Goal: Task Accomplishment & Management: Use online tool/utility

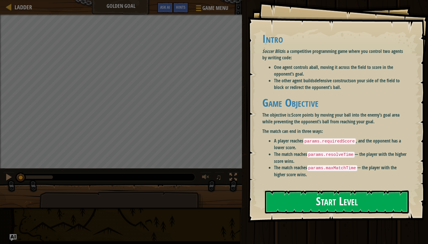
click at [278, 191] on button "Start Level" at bounding box center [337, 202] width 144 height 23
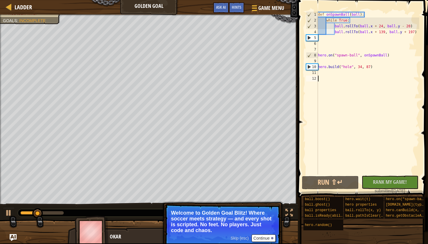
click at [262, 240] on button "Continue" at bounding box center [264, 239] width 24 height 8
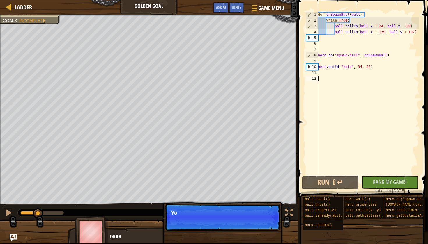
click at [262, 238] on div "Skip (esc) Continue Yo" at bounding box center [222, 247] width 121 height 86
click at [262, 240] on div "Skip (esc) Continue You control your ball" at bounding box center [222, 247] width 121 height 86
click at [262, 240] on div "Skip (esc) Continue You control your ball with in" at bounding box center [222, 247] width 121 height 86
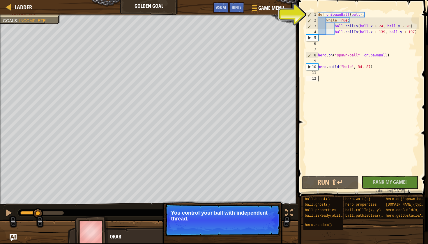
click at [262, 238] on div "Skip (esc) Continue You control your ball with independent thread." at bounding box center [222, 247] width 121 height 86
click at [263, 230] on button "Continue" at bounding box center [264, 227] width 24 height 8
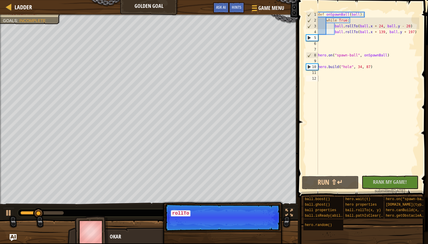
click at [263, 230] on p "Skip (esc) Continue rollTo" at bounding box center [223, 217] width 116 height 27
click at [263, 230] on p "Skip (esc) Continue rollTo tells the ba" at bounding box center [223, 217] width 116 height 27
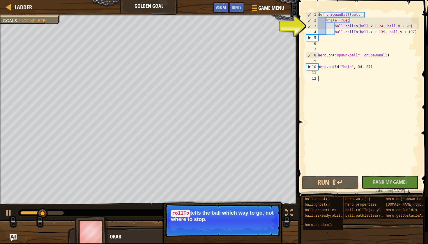
click at [262, 229] on button "Continue" at bounding box center [264, 228] width 24 height 8
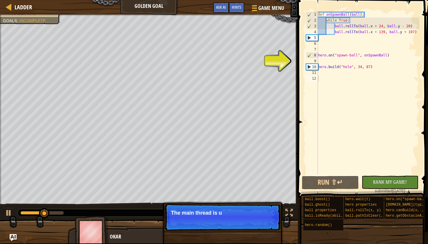
click at [262, 229] on p "Skip (esc) Continue The main thread is u" at bounding box center [223, 217] width 116 height 27
click at [262, 229] on p "Skip (esc) Continue The main thread is used for" at bounding box center [223, 217] width 116 height 27
click at [262, 229] on p "Skip (esc) Continue The main thread is used for the d" at bounding box center [223, 217] width 116 height 27
click at [262, 229] on p "Skip (esc) Continue The main thread is used for the defence." at bounding box center [223, 217] width 116 height 27
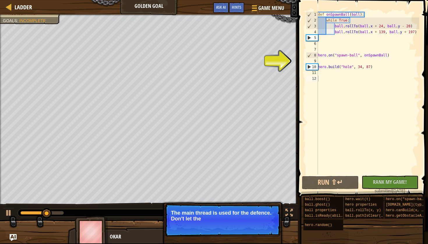
click at [262, 229] on p "Skip (esc) Continue The main thread is used for the defence. Don't let the" at bounding box center [223, 220] width 116 height 33
click at [262, 229] on p "Skip (esc) Continue The main thread is used for the defence. Don't let them get…" at bounding box center [223, 220] width 116 height 33
click at [262, 229] on button "Continue" at bounding box center [264, 227] width 24 height 8
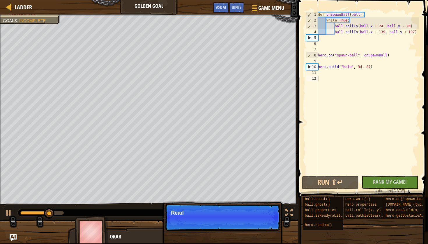
click at [262, 229] on p "Skip (esc) Continue Read" at bounding box center [223, 217] width 116 height 27
click at [262, 229] on p "Skip (esc) Continue Read the hin" at bounding box center [223, 217] width 116 height 27
click at [262, 229] on p "Skip (esc) Continue Read the hints/ do" at bounding box center [223, 217] width 116 height 27
click at [262, 229] on p "Skip (esc) Continue Read the hints/ documenta" at bounding box center [223, 217] width 116 height 27
click at [262, 229] on p "Skip (esc) Continue Read the hints/ documentation to" at bounding box center [223, 217] width 116 height 27
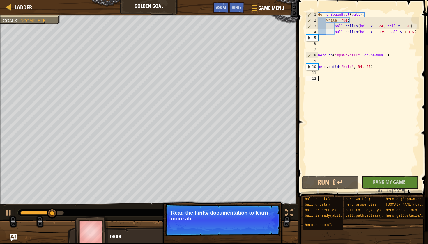
click at [262, 229] on p "Skip (esc) Continue Read the hints/ documentation to learn more ab" at bounding box center [223, 220] width 116 height 33
click at [0, 0] on button "Continue" at bounding box center [0, 0] width 0 height 0
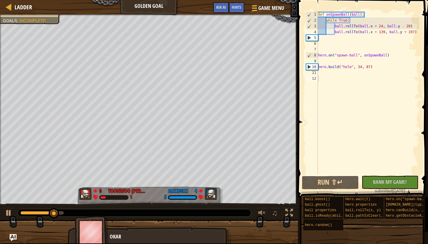
click at [262, 229] on div "Red team wins. Goals : Incomplete 0 [PERSON_NAME] [PERSON_NAME] 1 4 AlexDilly 5…" at bounding box center [214, 129] width 428 height 229
click at [263, 229] on div at bounding box center [149, 234] width 298 height 29
click at [354, 21] on div "def onSpawnBall ( ball ) : while True : ball . rollTo ( ball . x + 24 , ball . …" at bounding box center [368, 99] width 102 height 175
type textarea "while True:"
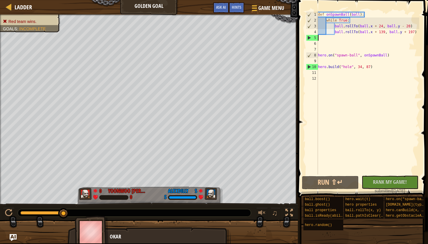
click at [359, 36] on div "def onSpawnBall ( ball ) : while True : ball . rollTo ( ball . x + 24 , ball . …" at bounding box center [368, 99] width 102 height 175
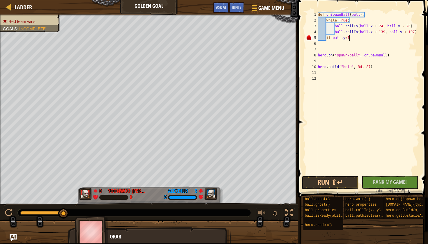
scroll to position [3, 3]
click at [338, 175] on span at bounding box center [363, 90] width 135 height 215
click at [338, 182] on button "Run ⇧↵" at bounding box center [330, 182] width 57 height 13
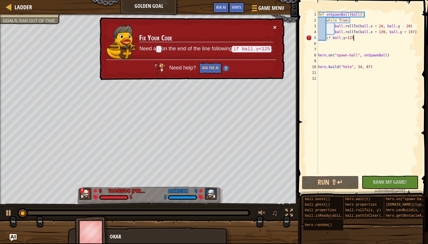
click at [273, 28] on button "×" at bounding box center [274, 27] width 3 height 6
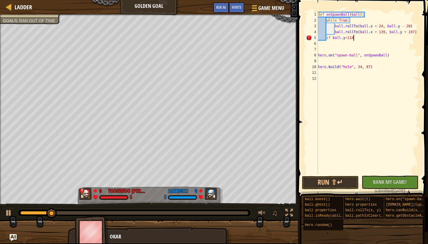
scroll to position [3, 3]
type textarea "if ball.y<114:"
click at [329, 183] on button "Run ⇧↵" at bounding box center [330, 182] width 57 height 13
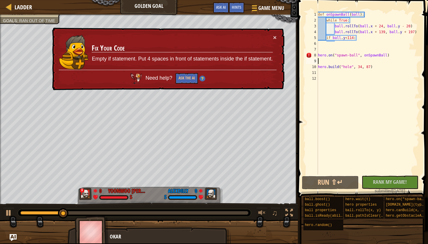
drag, startPoint x: 394, startPoint y: 59, endPoint x: 357, endPoint y: 59, distance: 37.6
click at [355, 59] on div "def onSpawnBall ( ball ) : while True : ball . rollTo ( ball . x + 24 , ball . …" at bounding box center [368, 99] width 102 height 175
drag, startPoint x: 401, startPoint y: 52, endPoint x: 416, endPoint y: 59, distance: 16.3
click at [416, 59] on div "def onSpawnBall ( ball ) : while True : ball . rollTo ( ball . x + 24 , ball . …" at bounding box center [368, 99] width 102 height 175
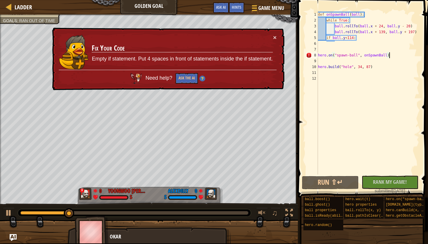
type textarea "hero.on("spawn-ball", onSpawnBall)"
click at [416, 59] on div "def onSpawnBall ( ball ) : while True : ball . rollTo ( ball . x + 24 , ball . …" at bounding box center [368, 99] width 102 height 175
click at [321, 187] on button "Run ⇧↵" at bounding box center [330, 182] width 57 height 13
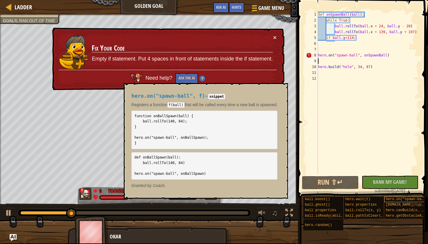
click at [394, 201] on div "hero.on("spawn-ball", f)" at bounding box center [405, 200] width 43 height 6
click at [277, 95] on h4 "hero.on("spawn-ball", f) - snippet" at bounding box center [204, 96] width 146 height 6
click at [282, 93] on button "×" at bounding box center [281, 90] width 5 height 8
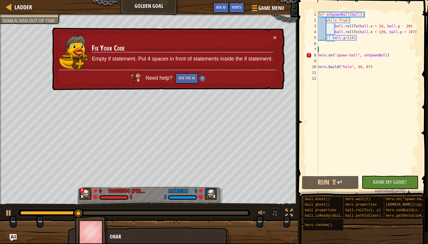
click at [402, 49] on div "def onSpawnBall ( ball ) : while True : ball . rollTo ( ball . x + 24 , ball . …" at bounding box center [368, 99] width 102 height 175
drag, startPoint x: 401, startPoint y: 56, endPoint x: 308, endPoint y: 55, distance: 93.5
click at [308, 55] on div "1 2 3 4 5 6 7 8 9 10 11 12 def onSpawnBall ( ball ) : while True : ball . rollT…" at bounding box center [362, 93] width 114 height 163
type textarea "hero.on("spawn-ball", onSpawnBall)"
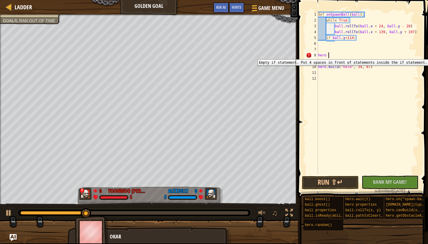
scroll to position [3, 1]
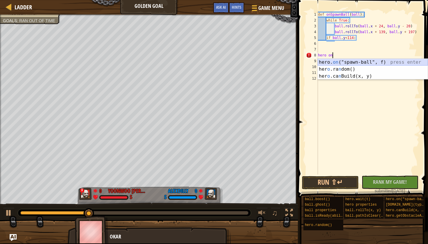
click at [331, 63] on div "hero. on ("spawn-ball", f) press enter her o .ra n dom() press enter her o .ca …" at bounding box center [373, 76] width 110 height 35
type textarea "hero.on("spawn-ball", onSpawnBall)"
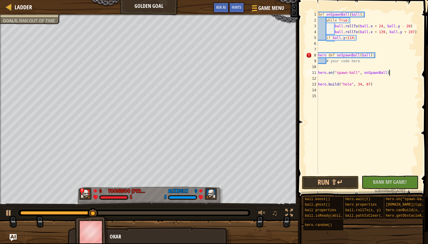
click at [369, 64] on div "def onSpawnBall ( ball ) : while True : ball . rollTo ( ball . x + 24 , ball . …" at bounding box center [368, 99] width 102 height 175
click at [368, 61] on div "def onSpawnBall ( ball ) : while True : ball . rollTo ( ball . x + 24 , ball . …" at bounding box center [368, 99] width 102 height 175
type textarea "#"
type textarea "hero def onSpawnBall(ball):"
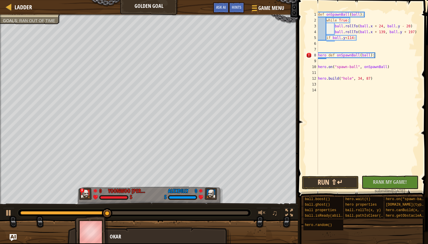
click at [332, 179] on button "Run ⇧↵" at bounding box center [330, 182] width 57 height 13
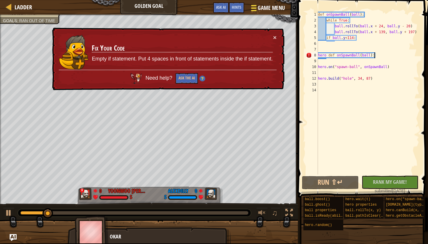
click at [257, 7] on div at bounding box center [254, 8] width 8 height 8
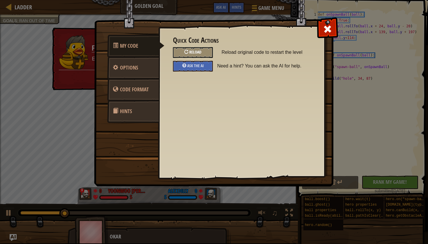
click at [192, 52] on span "Reload" at bounding box center [195, 52] width 12 height 6
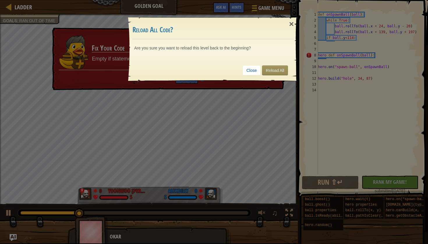
click at [271, 65] on div "Close Reload All" at bounding box center [212, 71] width 161 height 22
click at [274, 74] on link "Reload All" at bounding box center [275, 71] width 26 height 10
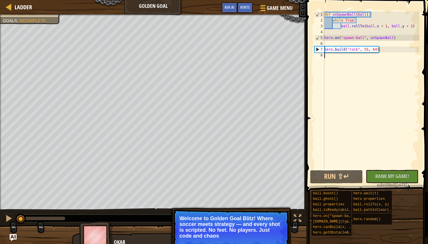
click at [380, 36] on div "def onSpawnBall ( ball ) : while True : ball . rollTo ( ball . x + 1 , ball . y…" at bounding box center [371, 96] width 96 height 169
type textarea "hero.on("spawn-ball", onSpawnBall)"
click at [379, 33] on div "def onSpawnBall ( ball ) : while True : ball . rollTo ( ball . x + 1 , ball . y…" at bounding box center [371, 96] width 96 height 169
click at [376, 31] on div "def onSpawnBall ( ball ) : while True : ball . rollTo ( ball . x + 1 , ball . y…" at bounding box center [371, 96] width 96 height 169
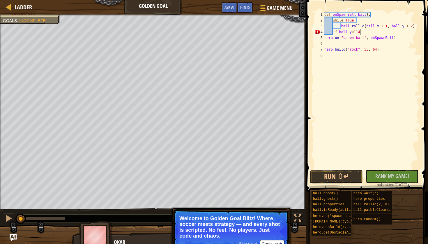
scroll to position [3, 3]
click at [346, 31] on div "def onSpawnBall ( ball ) : while True : ball . rollTo ( ball . x + 1 , ball . y…" at bounding box center [371, 96] width 96 height 169
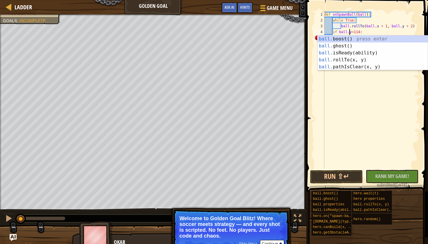
click at [351, 32] on div "def onSpawnBall ( ball ) : while True : ball . rollTo ( ball . x + 1 , ball . y…" at bounding box center [371, 96] width 96 height 169
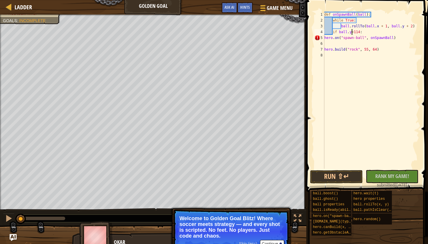
scroll to position [3, 3]
type textarea "if ball.y<114:"
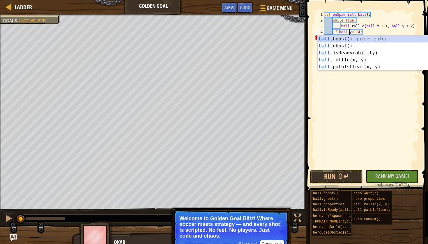
click at [383, 31] on div "def onSpawnBall ( ball ) : while True : ball . rollTo ( ball . x + 1 , ball . y…" at bounding box center [371, 96] width 96 height 169
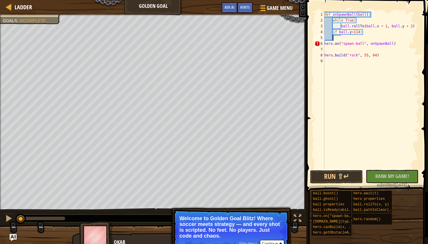
scroll to position [3, 0]
click at [352, 33] on div "def onSpawnBall ( ball ) : while True : ball . rollTo ( ball . x + 1 , ball . y…" at bounding box center [371, 96] width 96 height 169
click at [355, 34] on div "def onSpawnBall ( ball ) : while True : ball . rollTo ( ball . x + 1 , ball . y…" at bounding box center [371, 96] width 96 height 169
click at [356, 33] on div "def onSpawnBall ( ball ) : while True : ball . rollTo ( ball . x + 1 , ball . y…" at bounding box center [371, 96] width 96 height 169
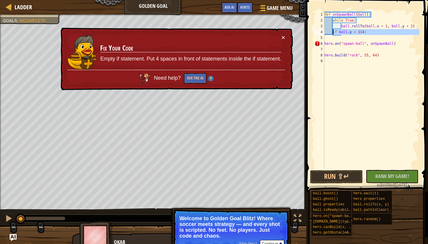
drag, startPoint x: 342, startPoint y: 36, endPoint x: 332, endPoint y: 33, distance: 10.1
click at [332, 33] on div "def onSpawnBall ( ball ) : while True : ball . rollTo ( ball . x + 1 , ball . y…" at bounding box center [371, 96] width 96 height 169
type textarea "if ball.y < 114:"
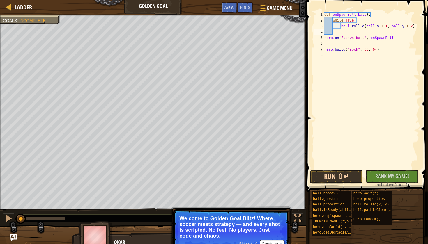
click at [335, 176] on button "Run ⇧↵" at bounding box center [336, 176] width 53 height 13
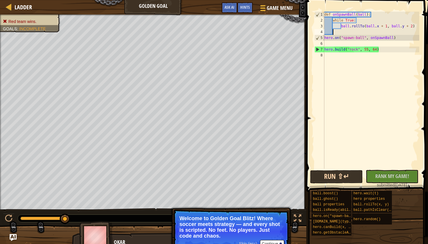
click at [335, 178] on button "Run ⇧↵" at bounding box center [336, 176] width 53 height 13
click at [369, 50] on div "def onSpawnBall ( ball ) : while True : ball . rollTo ( ball . x + 1 , ball . y…" at bounding box center [371, 96] width 96 height 169
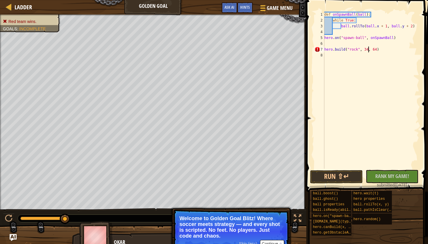
scroll to position [3, 4]
click at [377, 49] on div "def onSpawnBall ( ball ) : while True : ball . rollTo ( ball . x + 1 , ball . y…" at bounding box center [371, 96] width 96 height 169
click at [346, 177] on button "Run ⇧↵" at bounding box center [336, 176] width 53 height 13
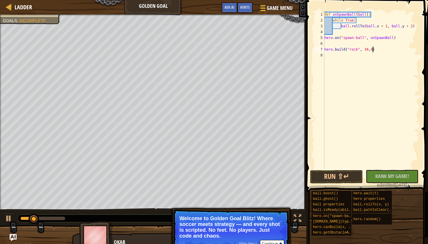
scroll to position [3, 4]
click at [357, 50] on div "def onSpawnBall ( ball ) : while True : ball . rollTo ( ball . x + 1 , ball . y…" at bounding box center [371, 96] width 96 height 169
click at [364, 51] on div "def onSpawnBall ( ball ) : while True : ball . rollTo ( ball . x + 1 , ball . y…" at bounding box center [371, 96] width 96 height 169
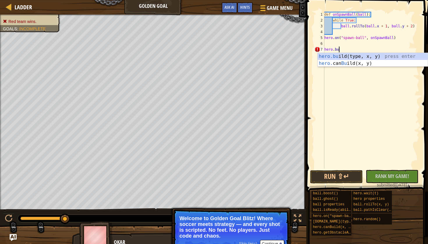
scroll to position [3, 0]
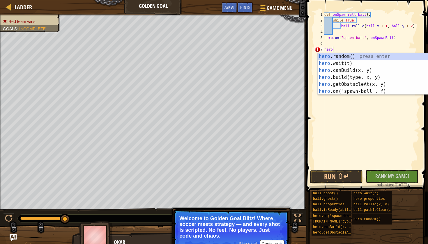
type textarea "h"
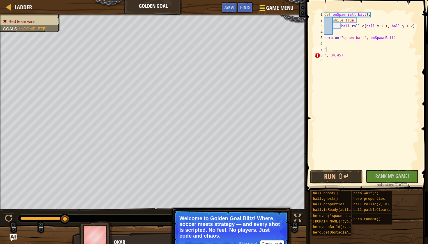
click at [292, 6] on span "Game Menu" at bounding box center [279, 8] width 27 height 8
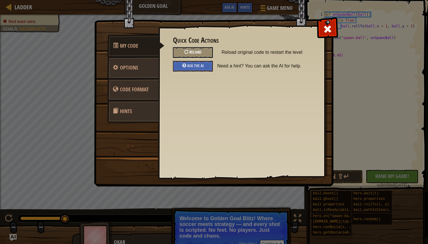
click at [202, 50] on div "Reload" at bounding box center [193, 52] width 40 height 11
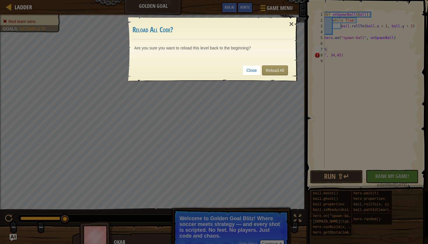
click at [278, 72] on link "Reload All" at bounding box center [275, 71] width 26 height 10
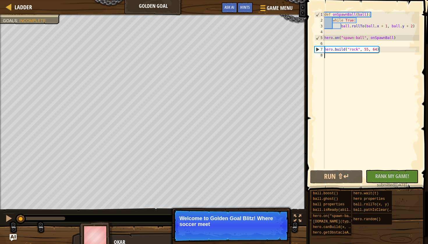
click at [358, 49] on div "def onSpawnBall ( ball ) : while True : ball . rollTo ( ball . x + 1 , ball . y…" at bounding box center [371, 96] width 96 height 169
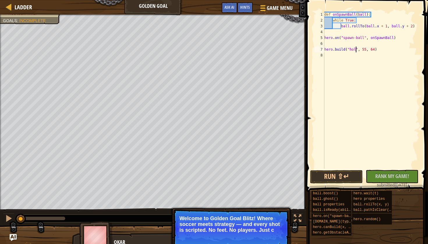
scroll to position [3, 3]
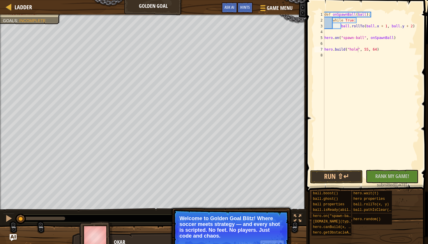
click at [326, 180] on button "Run ⇧↵" at bounding box center [336, 176] width 53 height 13
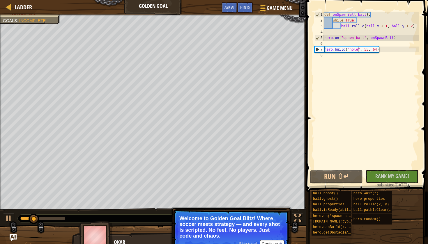
click at [366, 51] on div "def onSpawnBall ( ball ) : while True : ball . rollTo ( ball . x + 1 , ball . y…" at bounding box center [371, 96] width 96 height 169
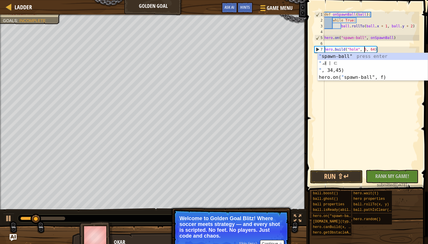
scroll to position [3, 3]
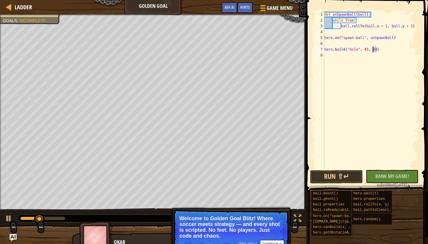
drag, startPoint x: 376, startPoint y: 50, endPoint x: 373, endPoint y: 50, distance: 3.5
click at [373, 50] on div "def onSpawnBall ( ball ) : while True : ball . rollTo ( ball . x + 1 , ball . y…" at bounding box center [371, 96] width 96 height 169
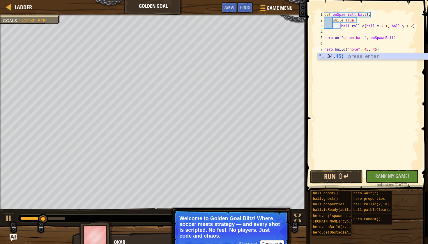
type textarea "[DOMAIN_NAME]("hole", 45, 45)"
click at [342, 171] on button "Run ⇧↵" at bounding box center [336, 176] width 53 height 13
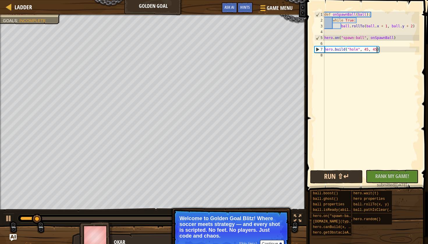
click at [351, 180] on button "Run ⇧↵" at bounding box center [336, 176] width 53 height 13
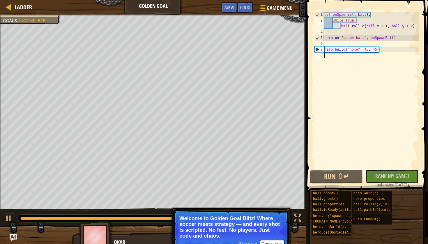
click at [379, 60] on div "def onSpawnBall ( ball ) : while True : ball . rollTo ( ball . x + 1 , ball . y…" at bounding box center [371, 96] width 96 height 169
click at [374, 59] on div "def onSpawnBall ( ball ) : while True : ball . rollTo ( ball . x + 1 , ball . y…" at bounding box center [371, 96] width 96 height 169
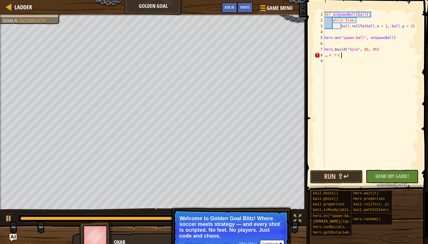
scroll to position [3, 1]
type textarea "ㅗ"
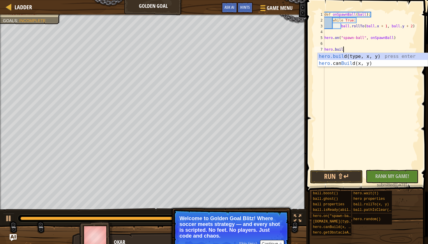
type textarea "hero.bu"
